Goal: Transaction & Acquisition: Purchase product/service

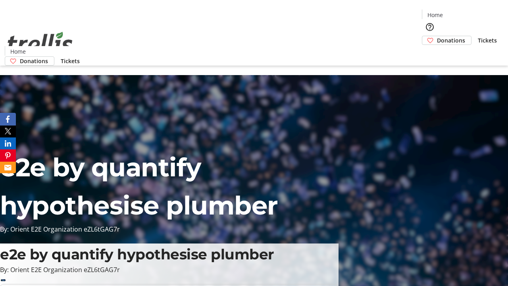
click at [478, 36] on span "Tickets" at bounding box center [487, 40] width 19 height 8
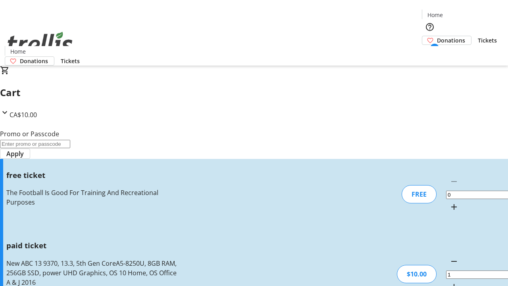
type input "FREE"
